Goal: Information Seeking & Learning: Learn about a topic

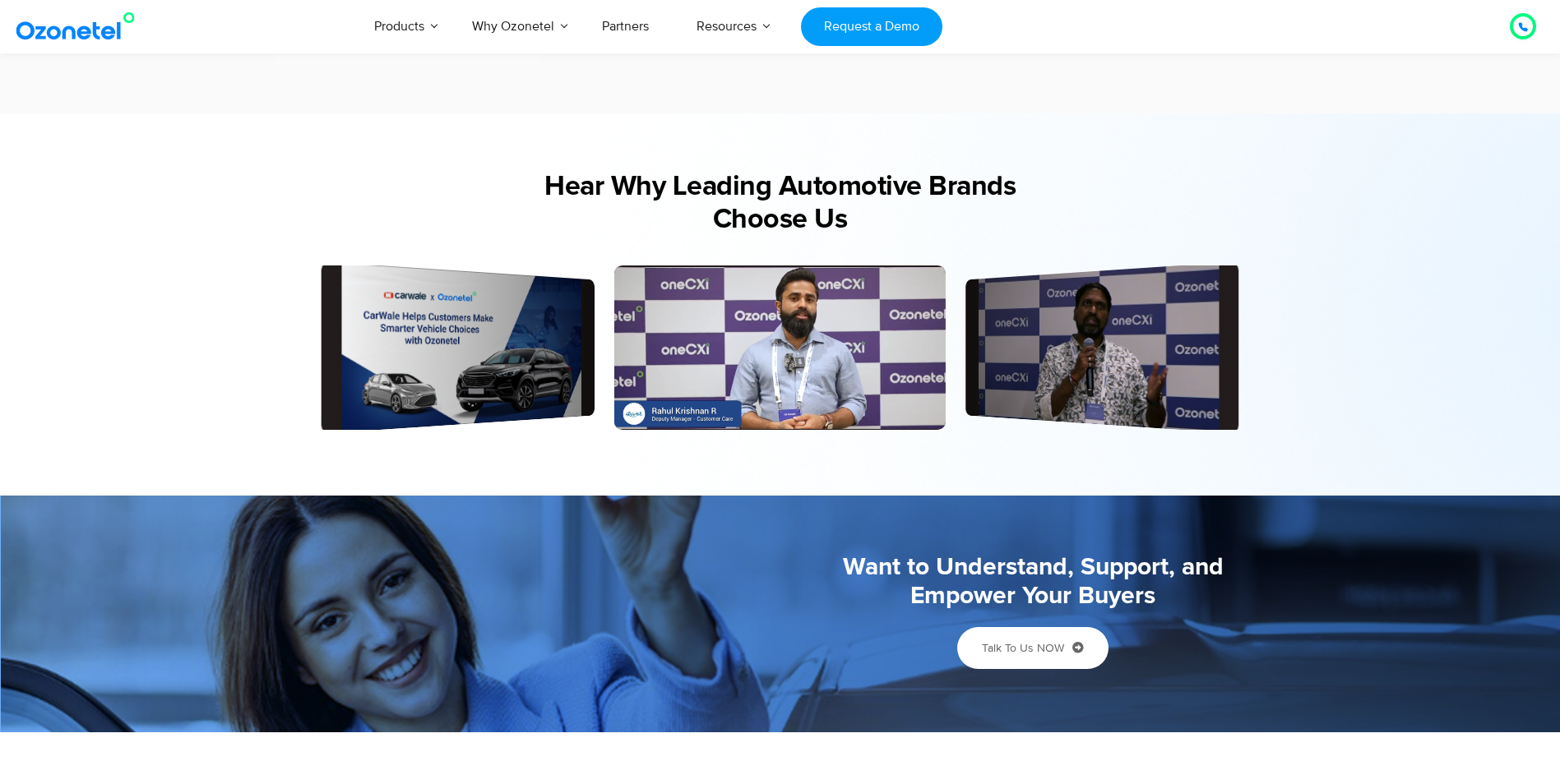
click at [101, 30] on img at bounding box center [79, 26] width 133 height 30
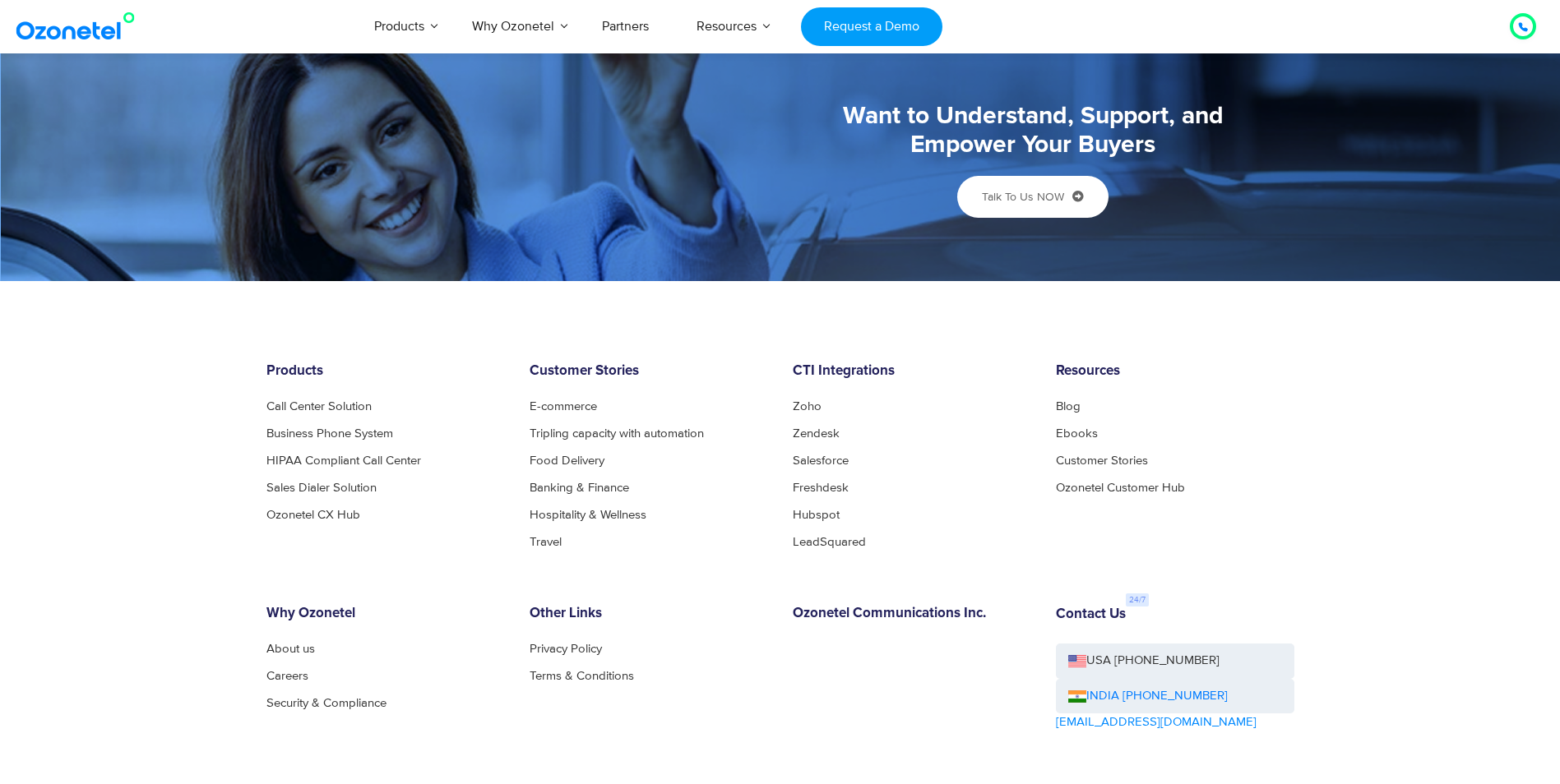
scroll to position [4121, 0]
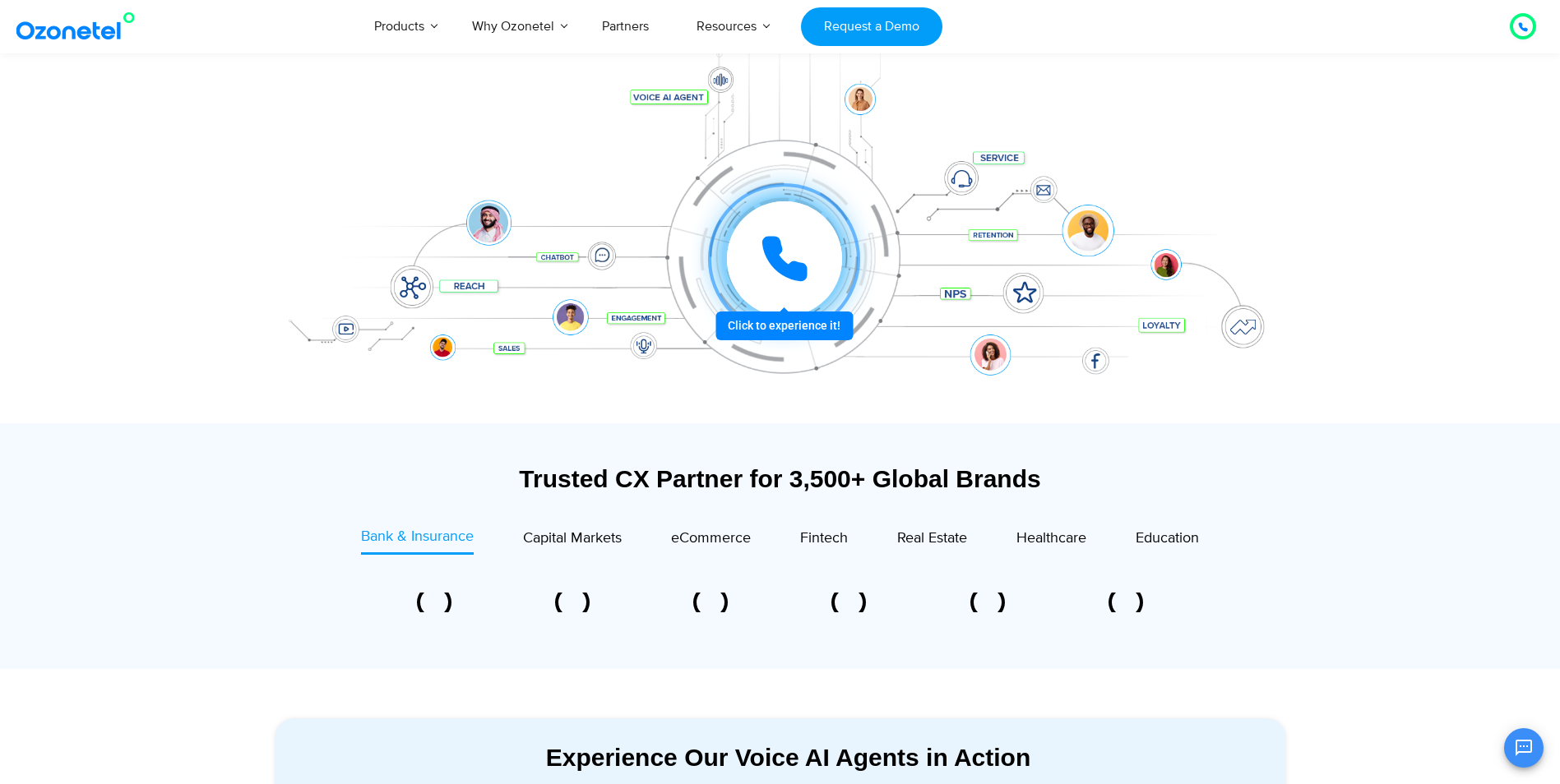
scroll to position [221, 0]
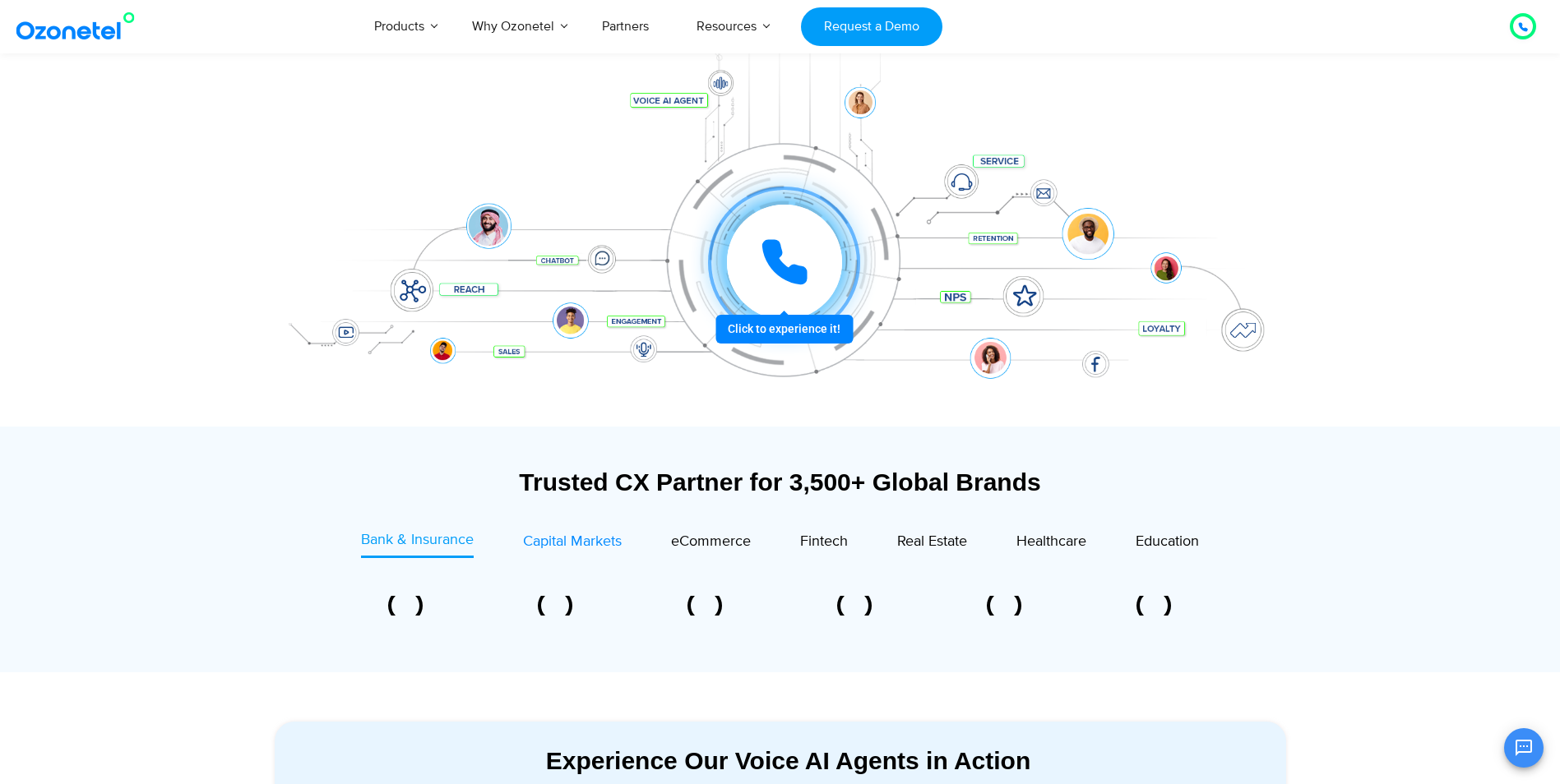
click at [560, 552] on div "Capital Markets" at bounding box center [572, 541] width 99 height 22
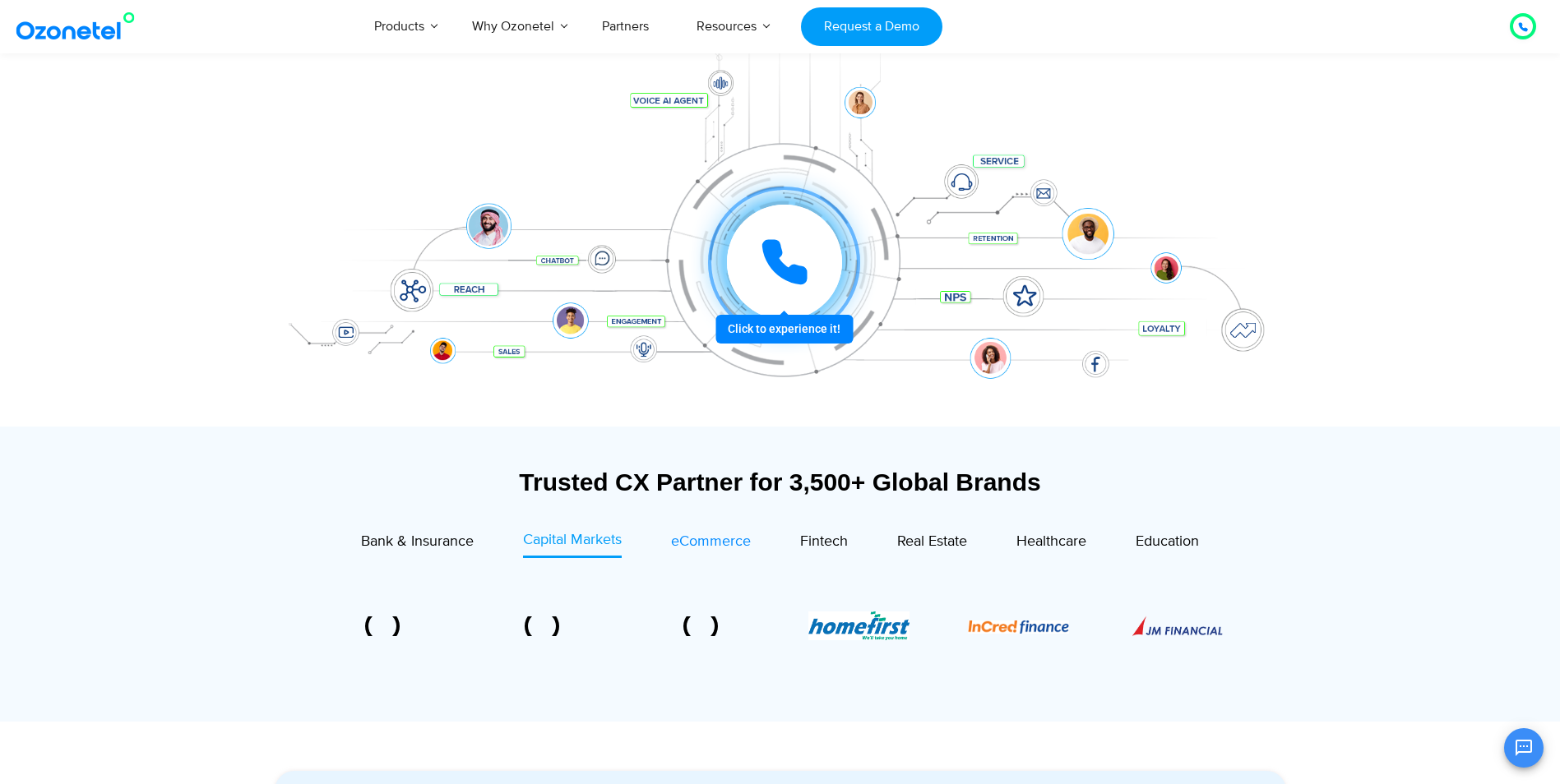
click at [715, 529] on link "eCommerce" at bounding box center [711, 543] width 80 height 29
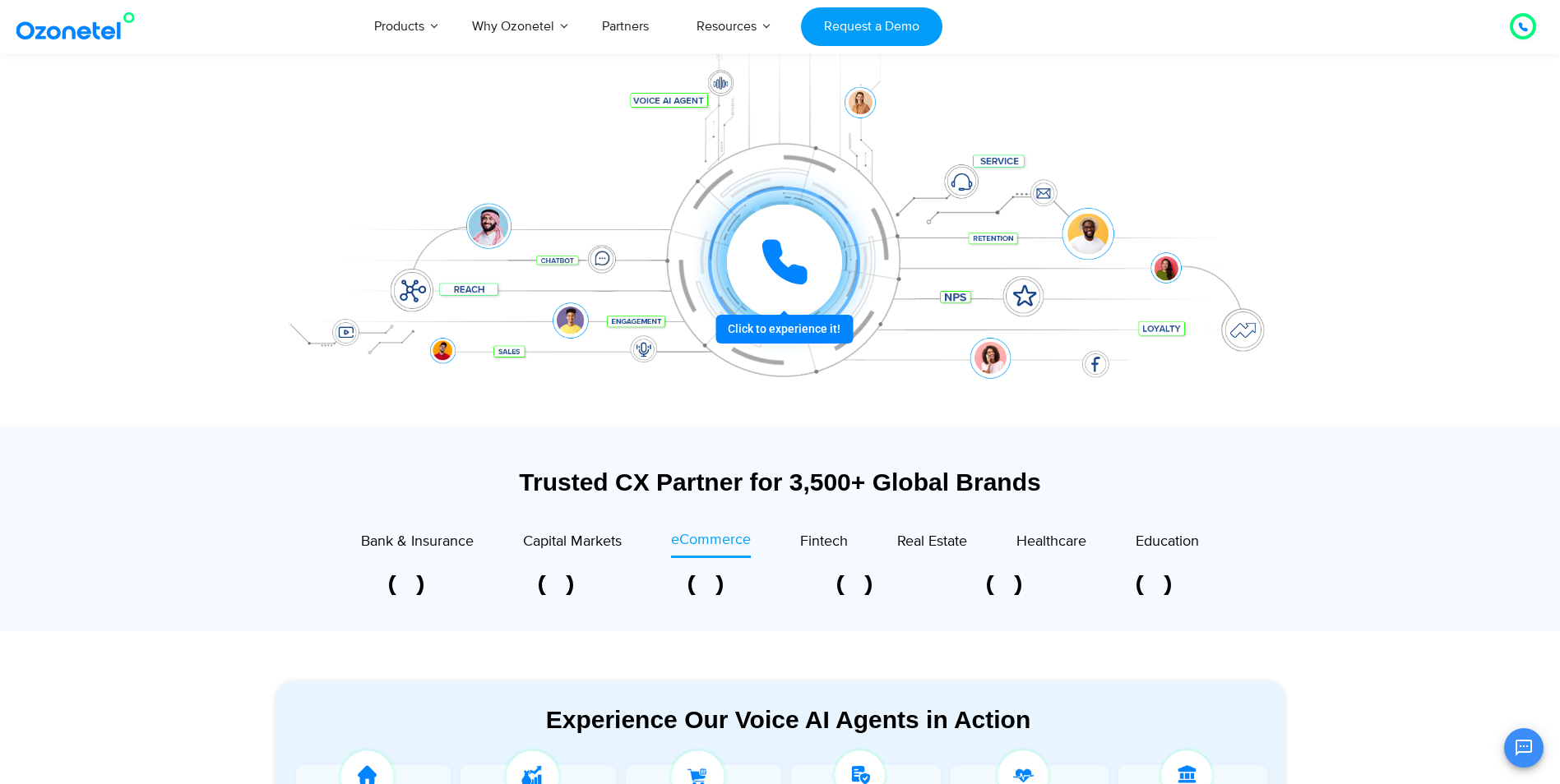
click at [479, 538] on div "Capital Markets" at bounding box center [548, 543] width 148 height 29
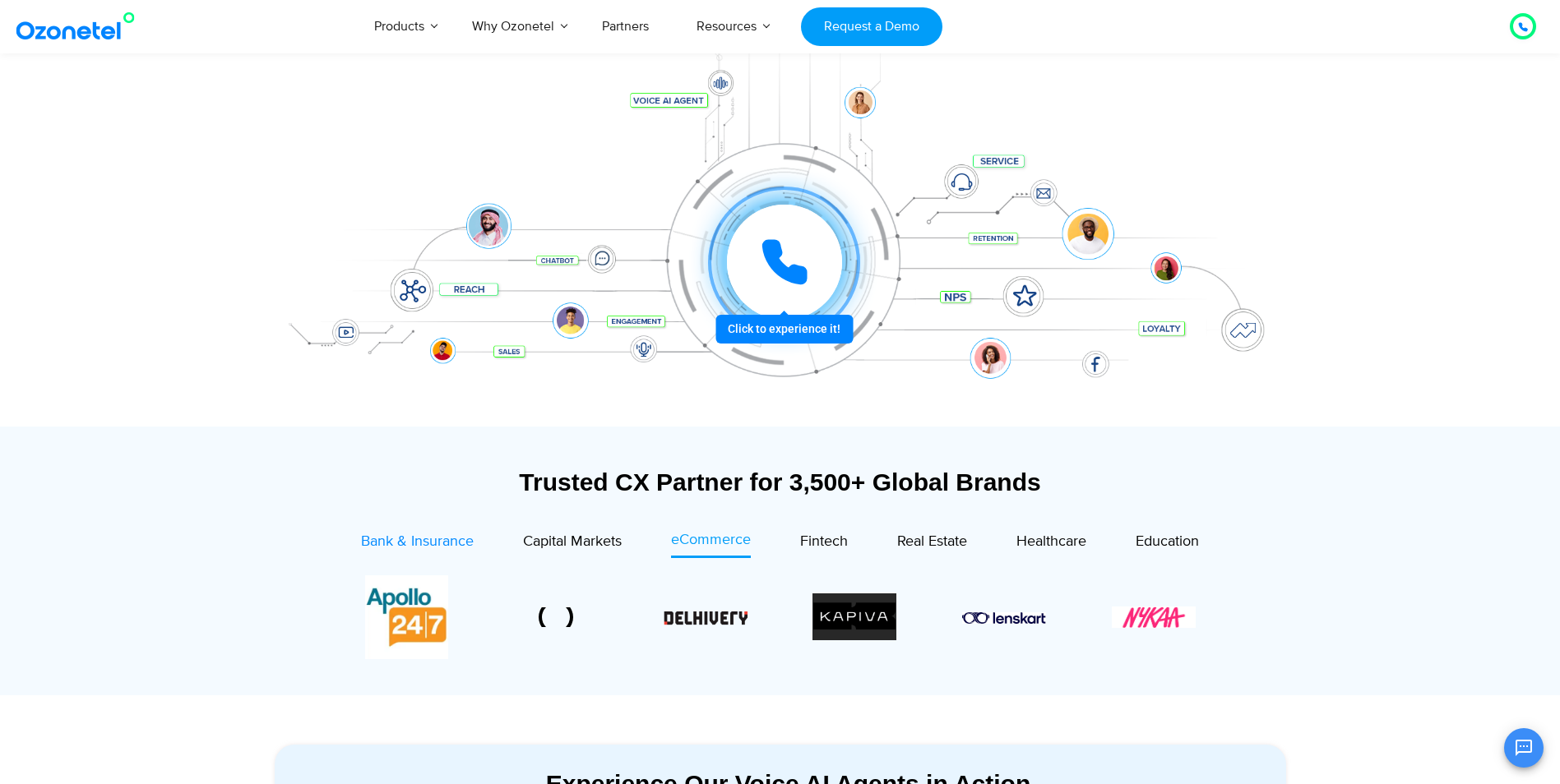
click at [437, 533] on span "Bank & Insurance" at bounding box center [417, 541] width 113 height 18
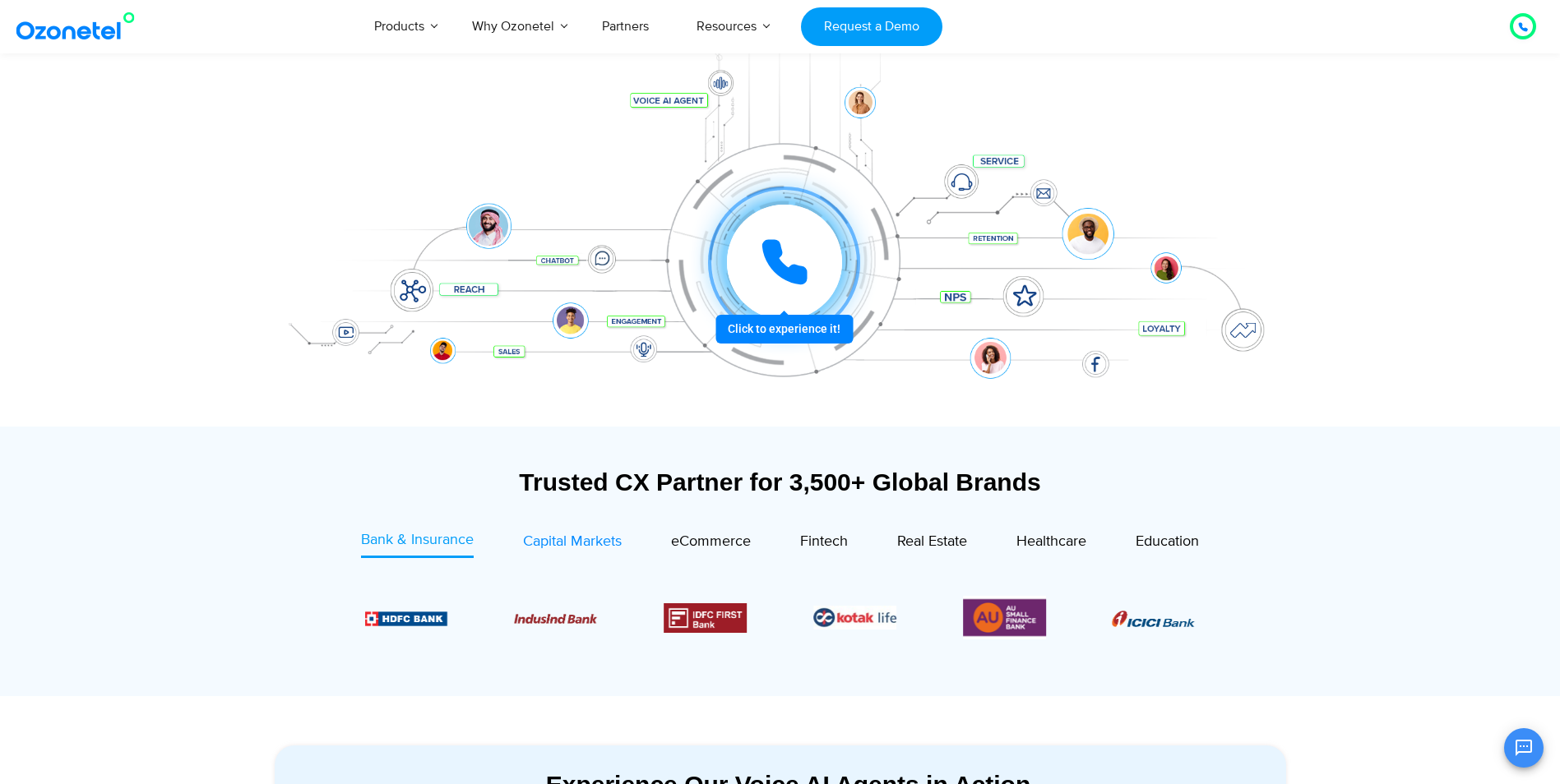
click at [547, 536] on span "Capital Markets" at bounding box center [572, 541] width 99 height 18
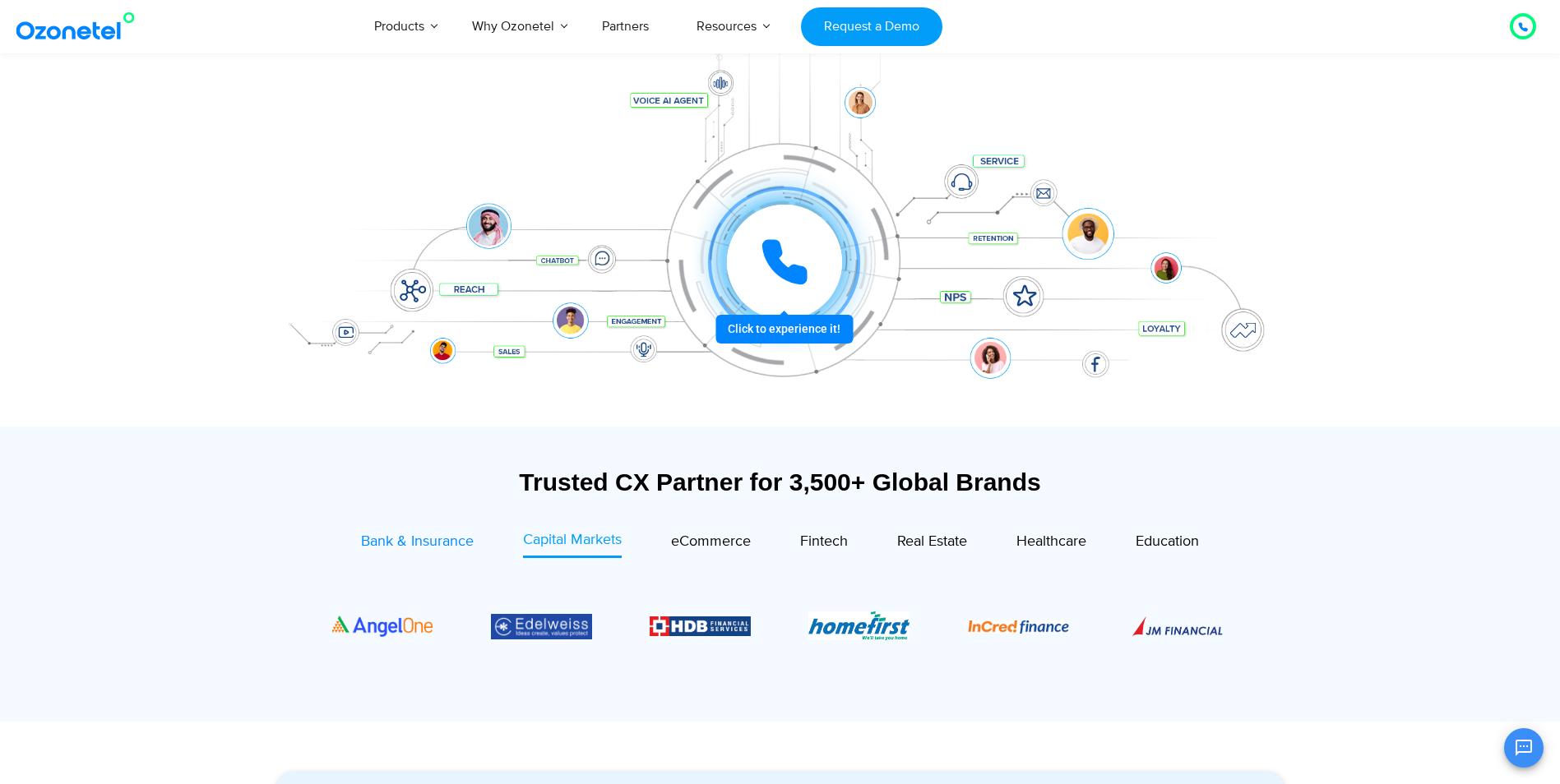
click at [406, 535] on span "Bank & Insurance" at bounding box center [417, 541] width 113 height 18
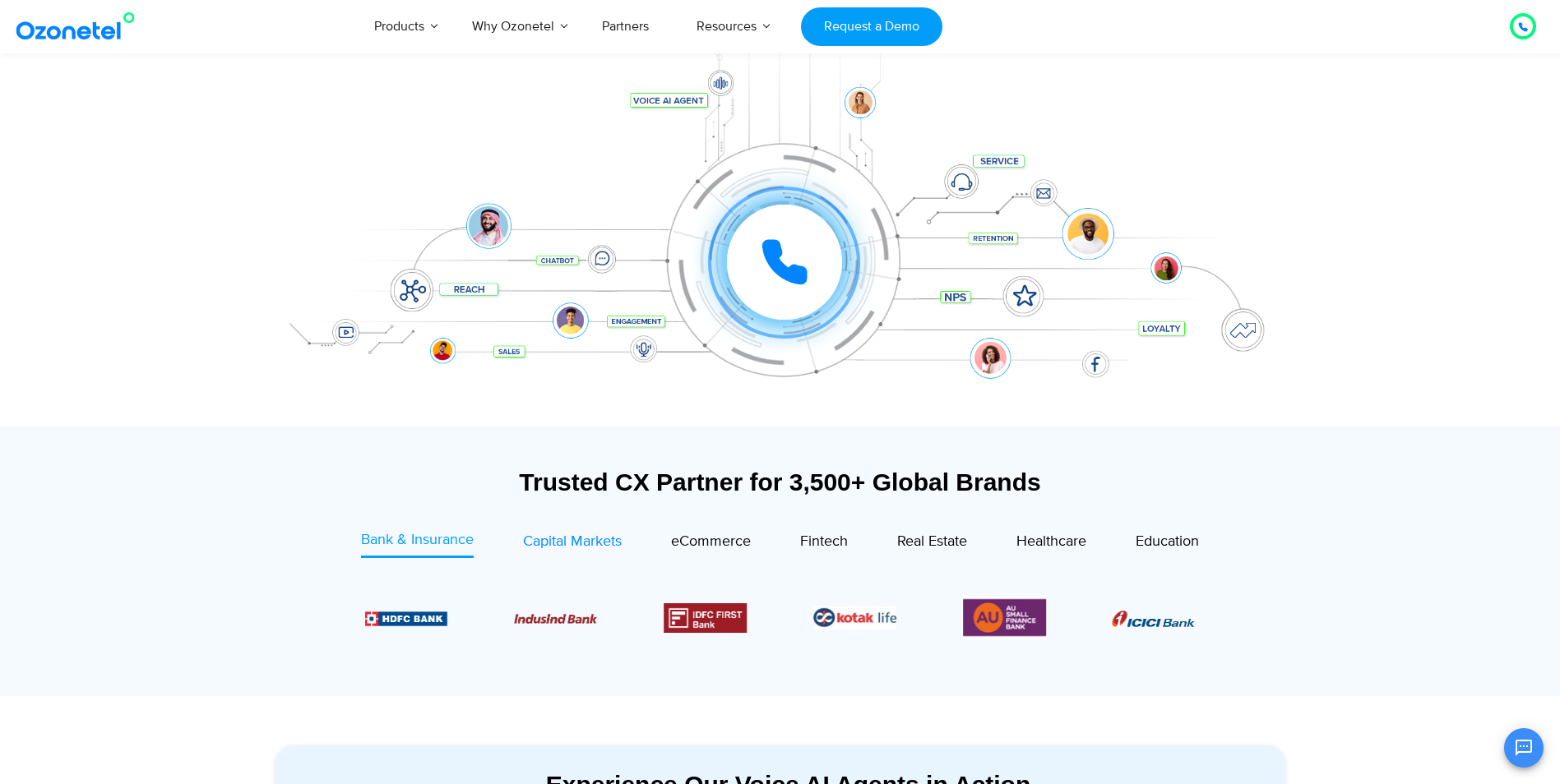
click at [583, 549] on span "Capital Markets" at bounding box center [572, 541] width 99 height 18
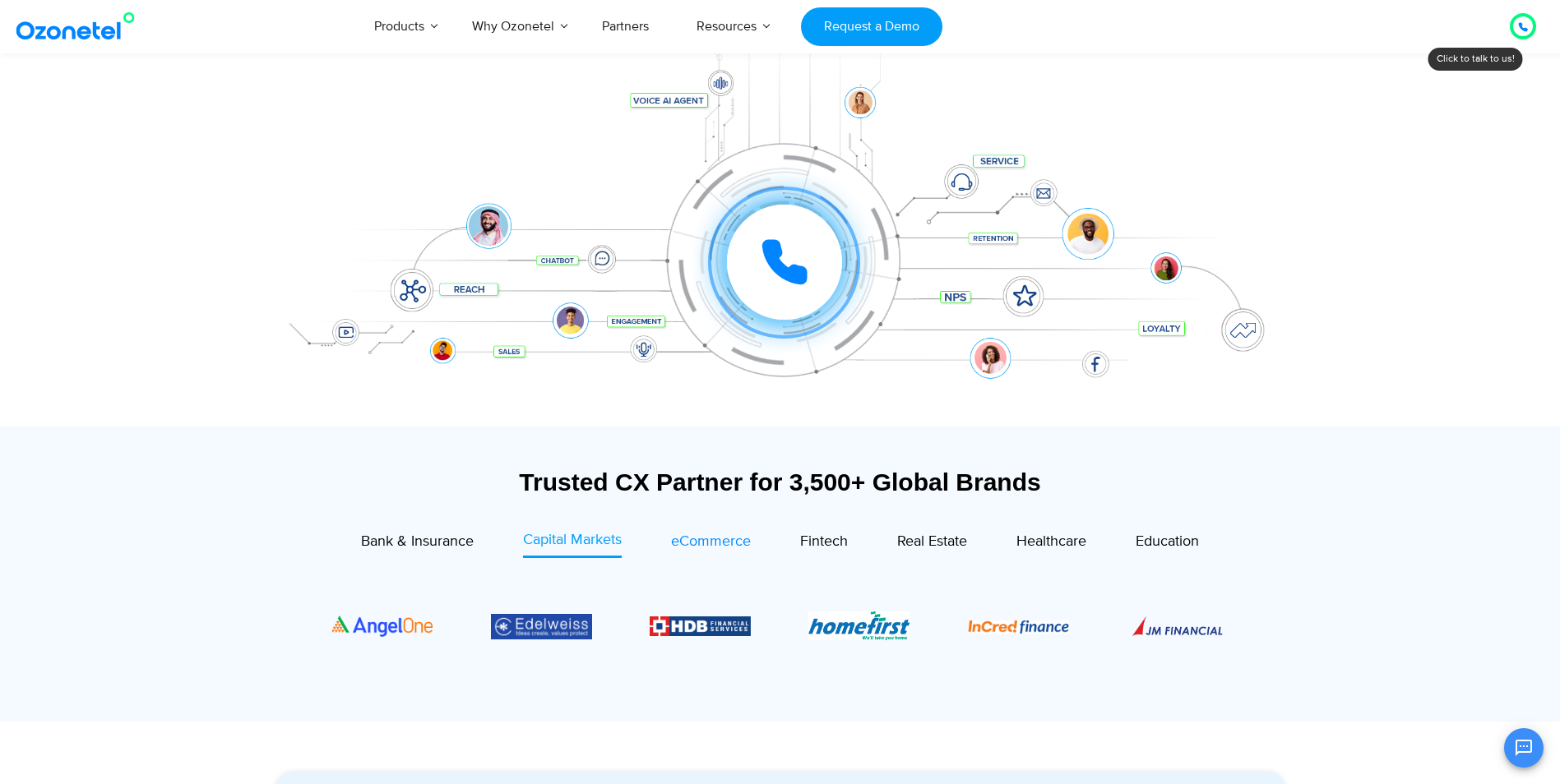
click at [730, 533] on span "eCommerce" at bounding box center [711, 541] width 80 height 18
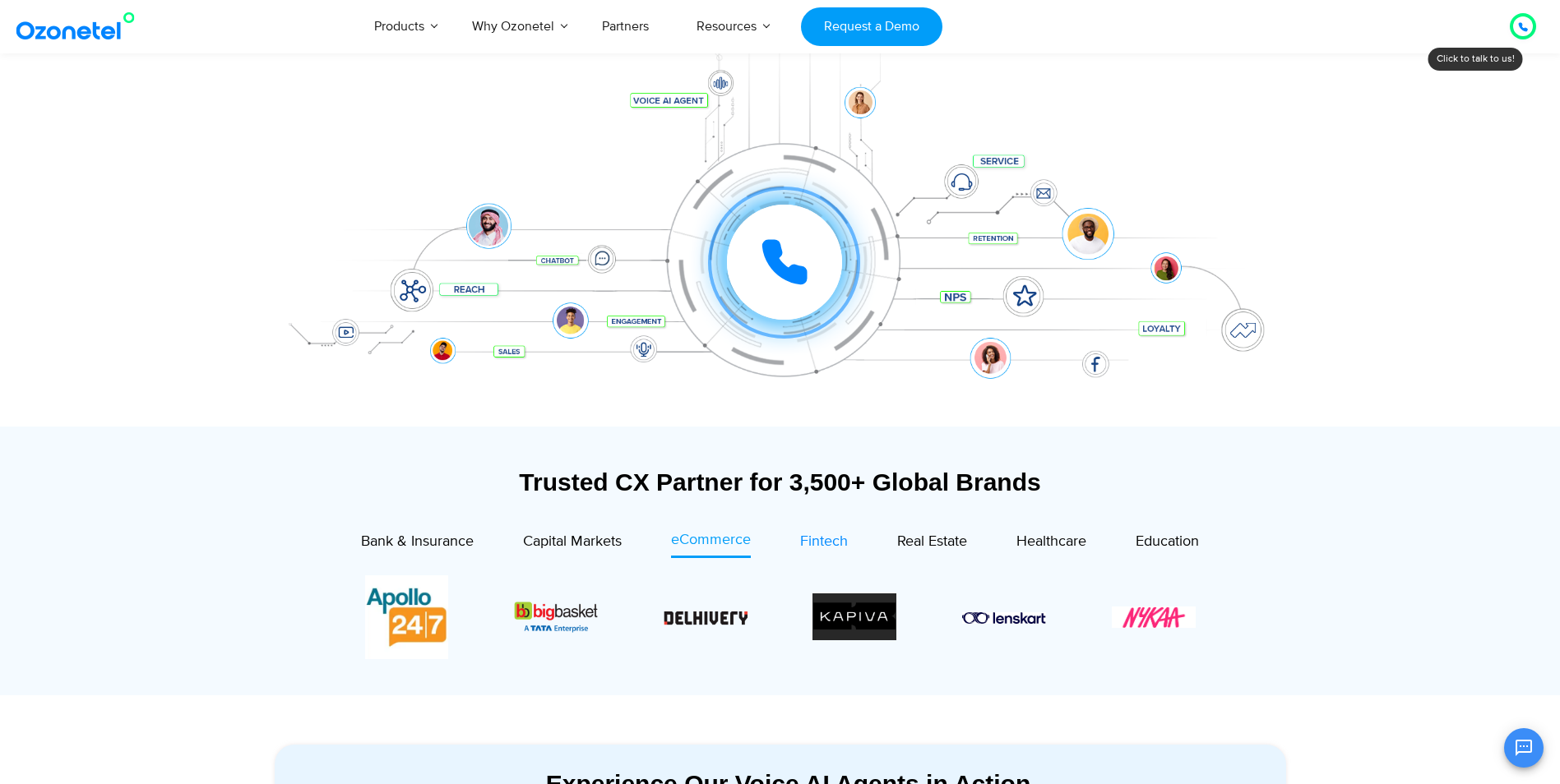
click at [819, 540] on span "Fintech" at bounding box center [824, 541] width 47 height 18
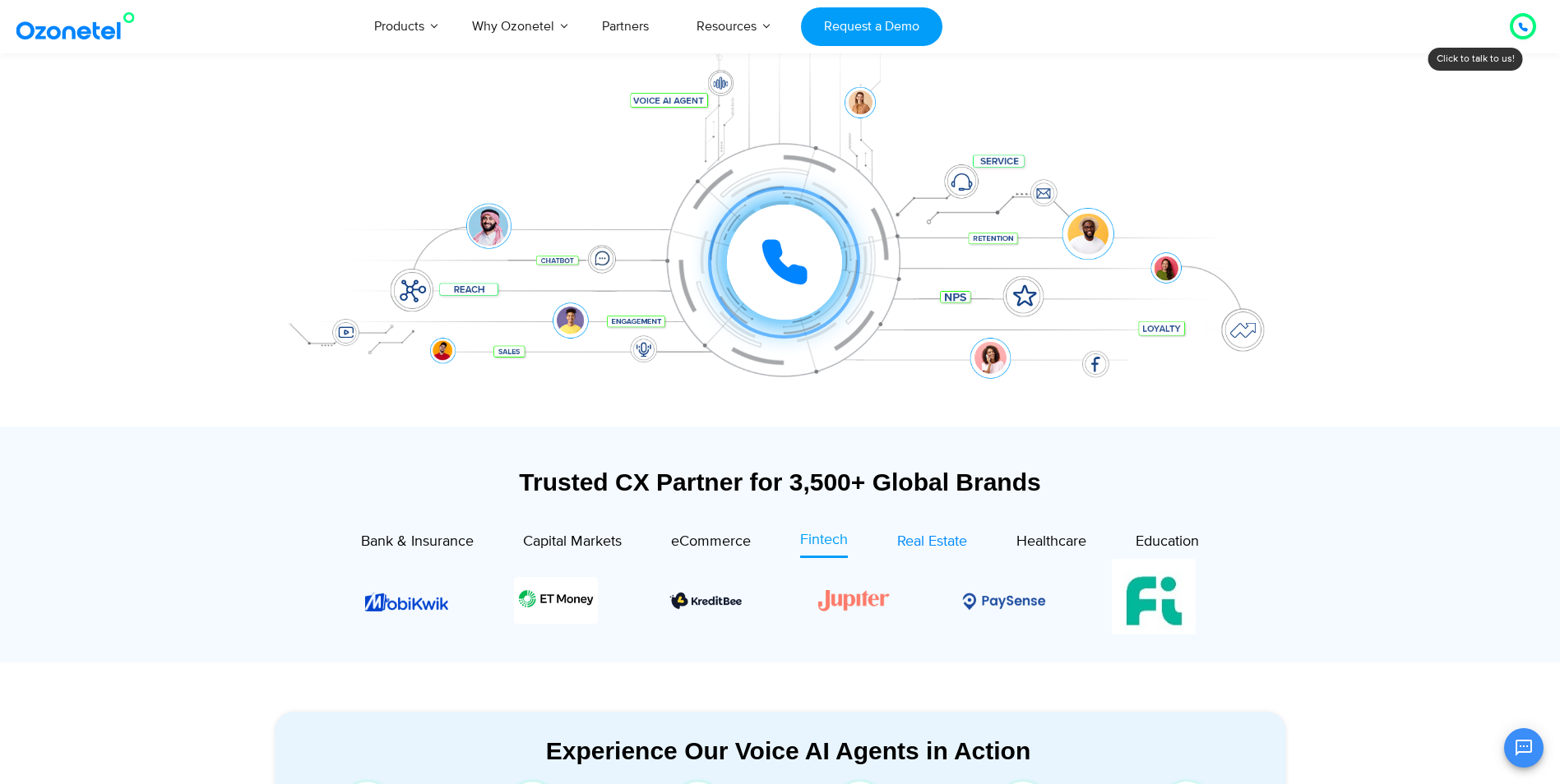
click at [949, 542] on span "Real Estate" at bounding box center [932, 541] width 70 height 18
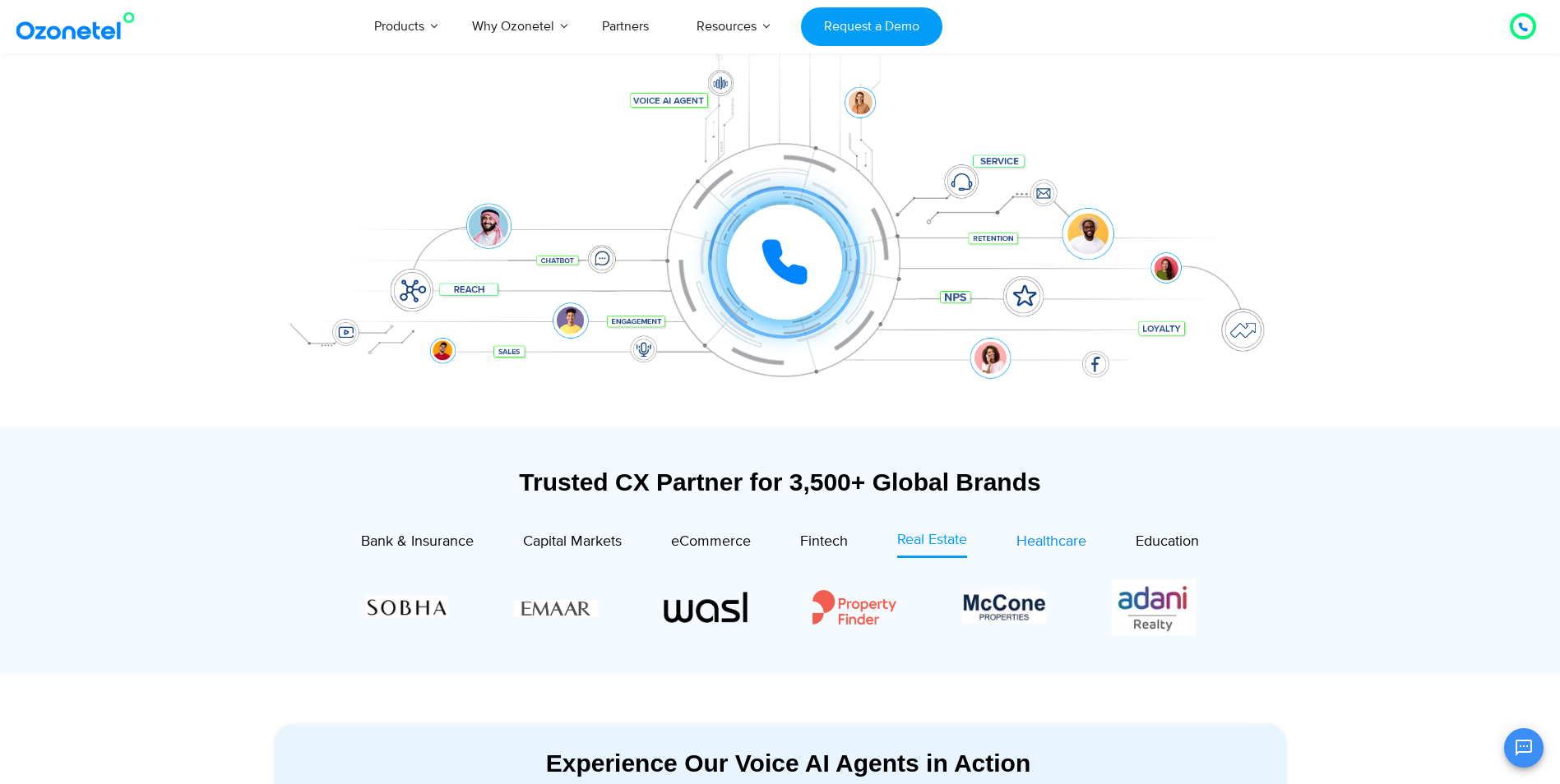
click at [1025, 536] on span "Healthcare" at bounding box center [1052, 541] width 70 height 18
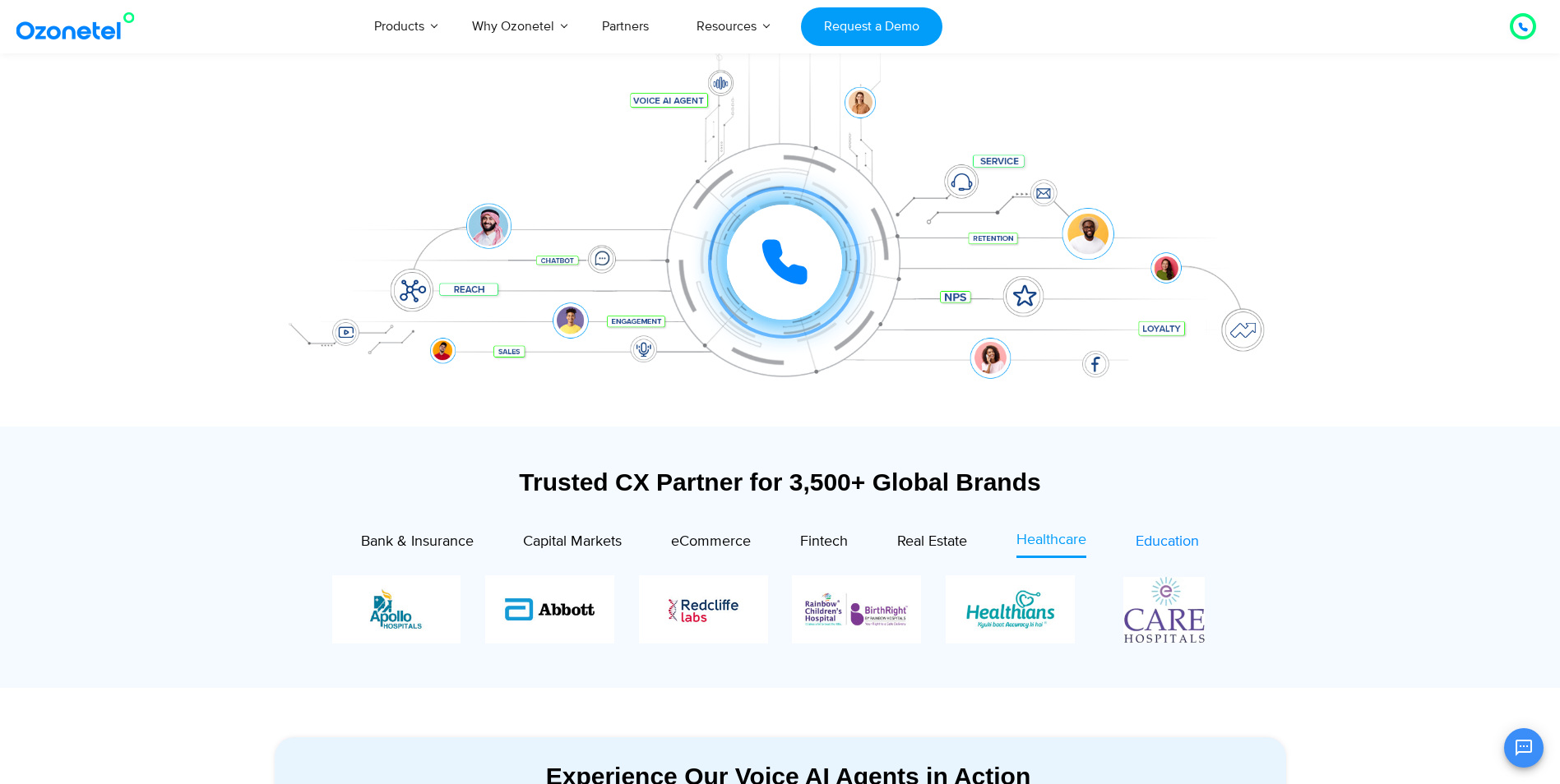
click at [1153, 533] on span "Education" at bounding box center [1167, 541] width 63 height 18
